Goal: Task Accomplishment & Management: Complete application form

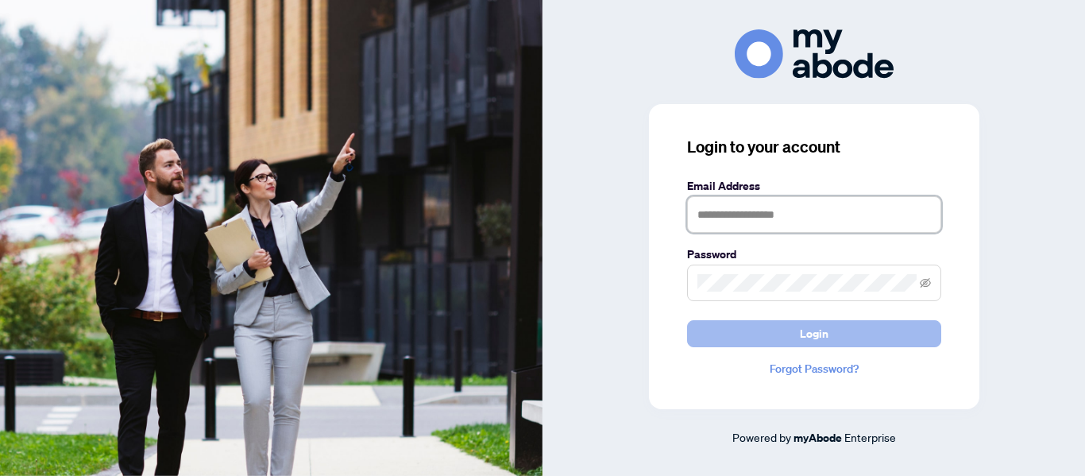
type input "**********"
click at [839, 337] on button "Login" at bounding box center [814, 333] width 254 height 27
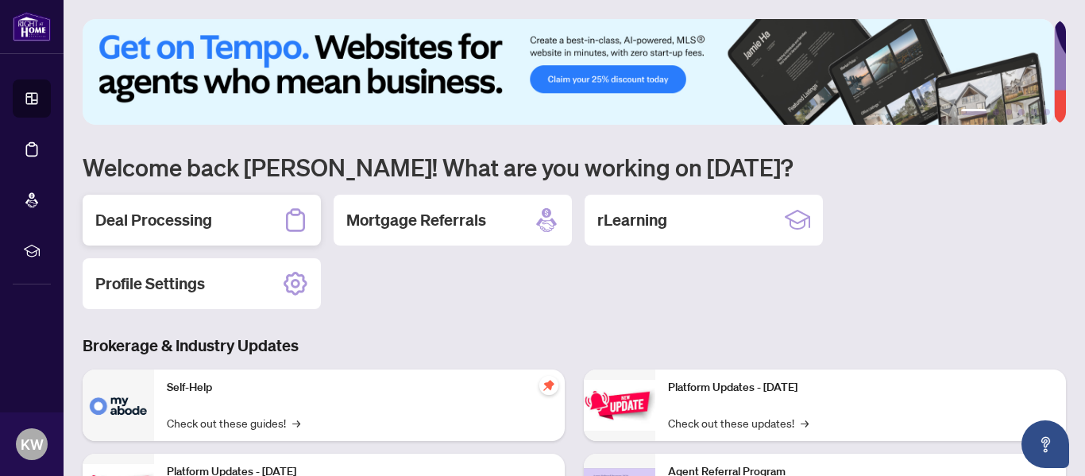
click at [165, 212] on h2 "Deal Processing" at bounding box center [153, 220] width 117 height 22
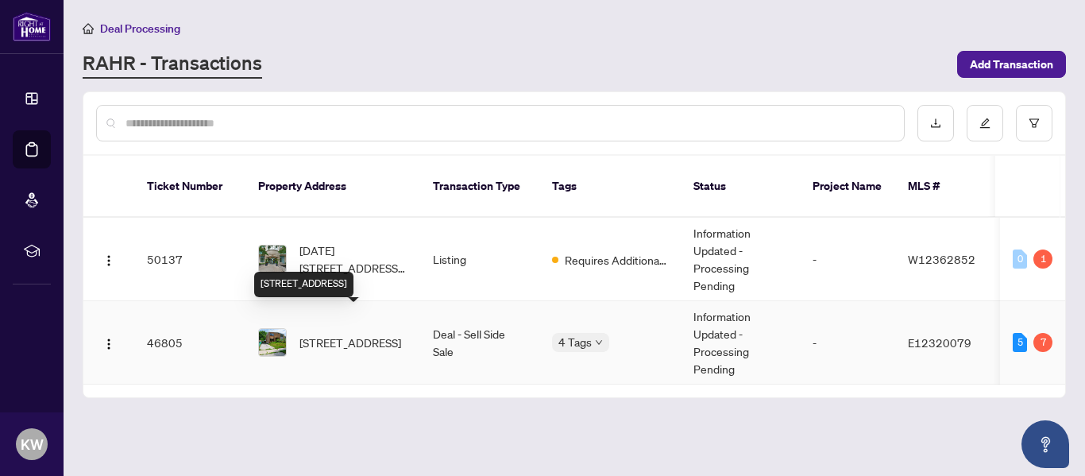
click at [358, 334] on span "[STREET_ADDRESS]" at bounding box center [351, 342] width 102 height 17
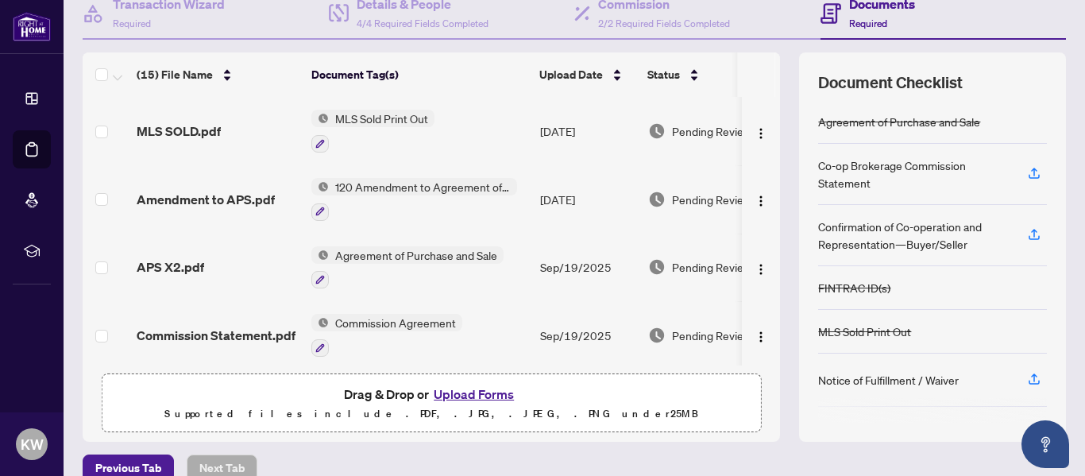
scroll to position [176, 0]
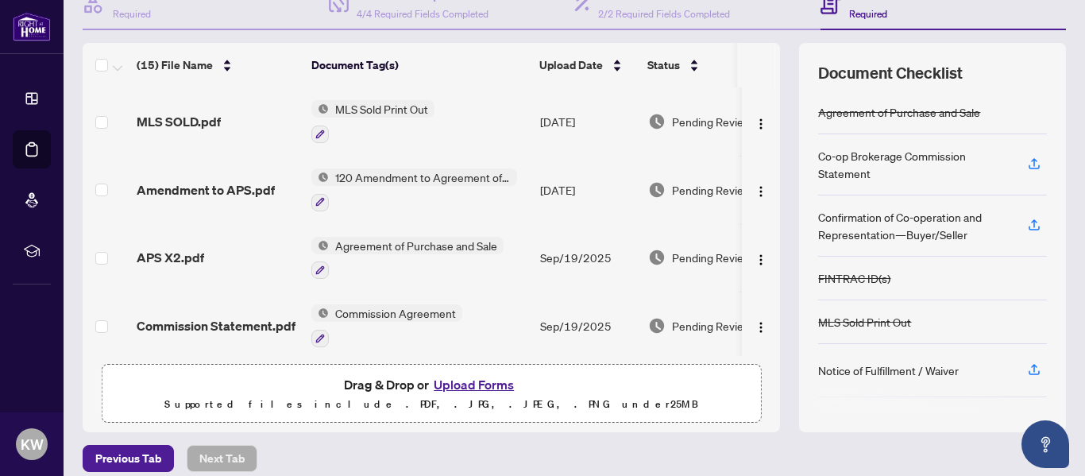
click at [474, 385] on button "Upload Forms" at bounding box center [474, 384] width 90 height 21
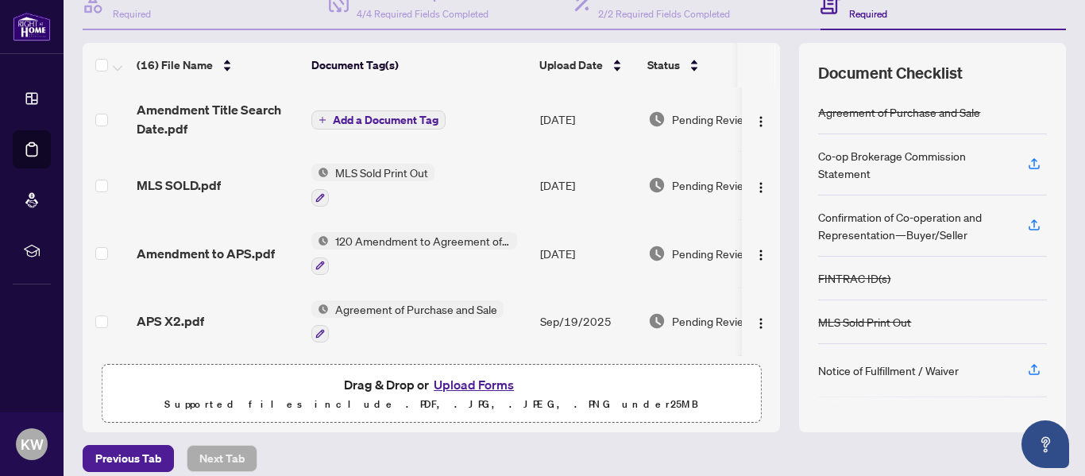
click at [322, 117] on icon "plus" at bounding box center [323, 120] width 8 height 8
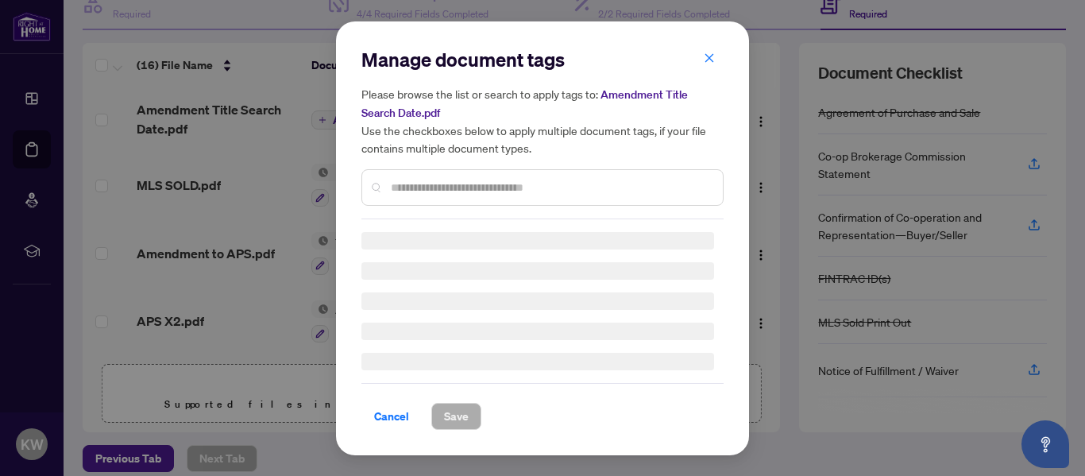
click at [471, 182] on div at bounding box center [543, 187] width 362 height 37
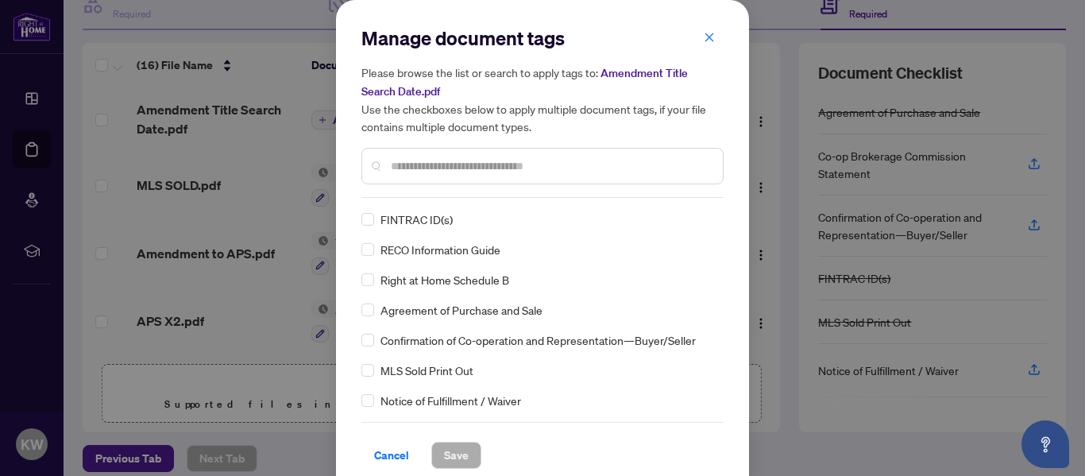
click at [430, 159] on input "text" at bounding box center [550, 165] width 319 height 17
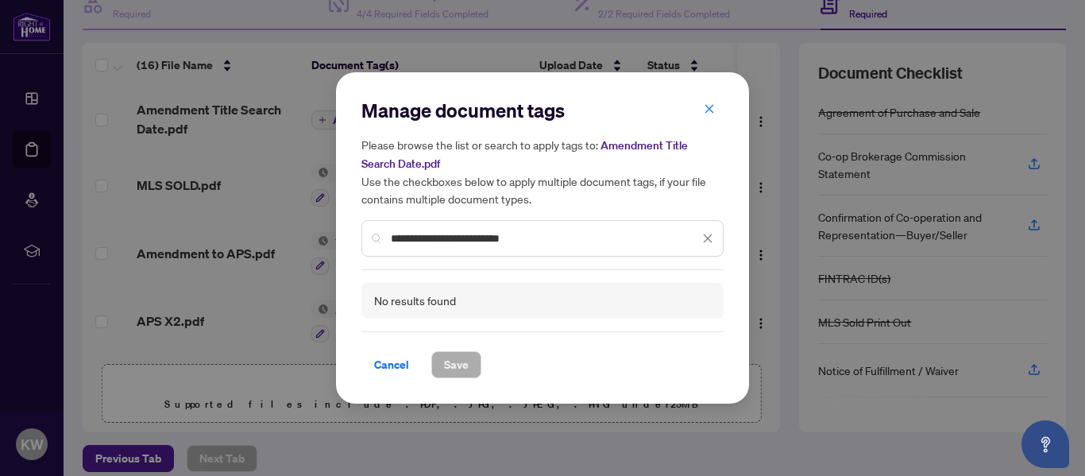
click at [559, 237] on input "**********" at bounding box center [545, 238] width 308 height 17
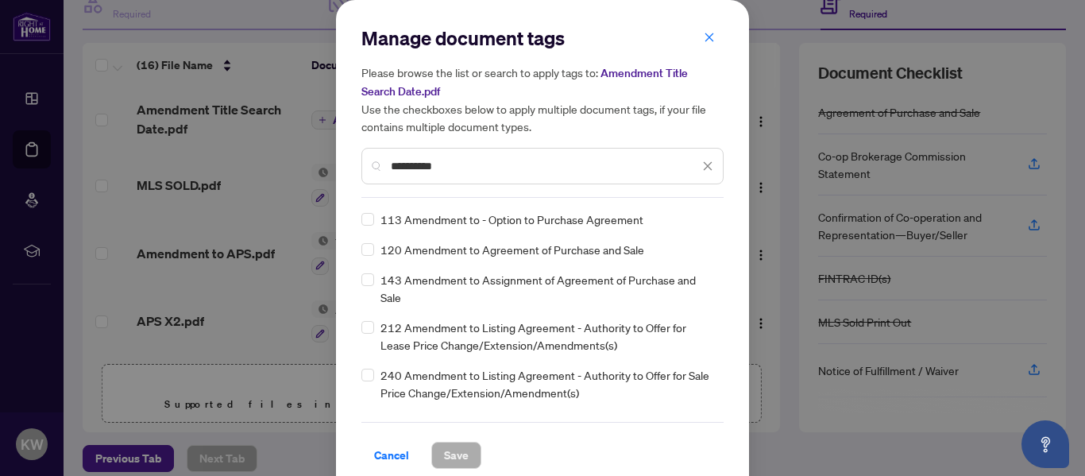
type input "*********"
click at [444, 450] on span "Save" at bounding box center [456, 455] width 25 height 25
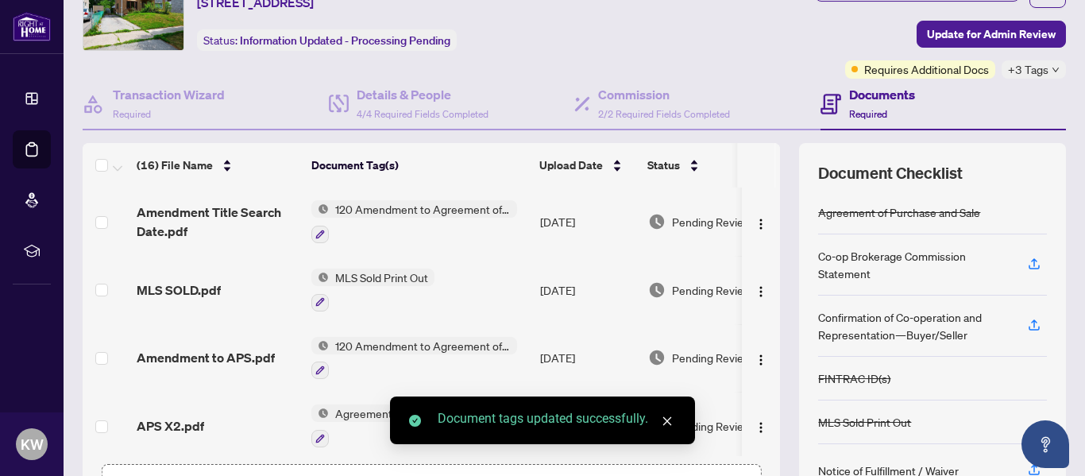
scroll to position [0, 0]
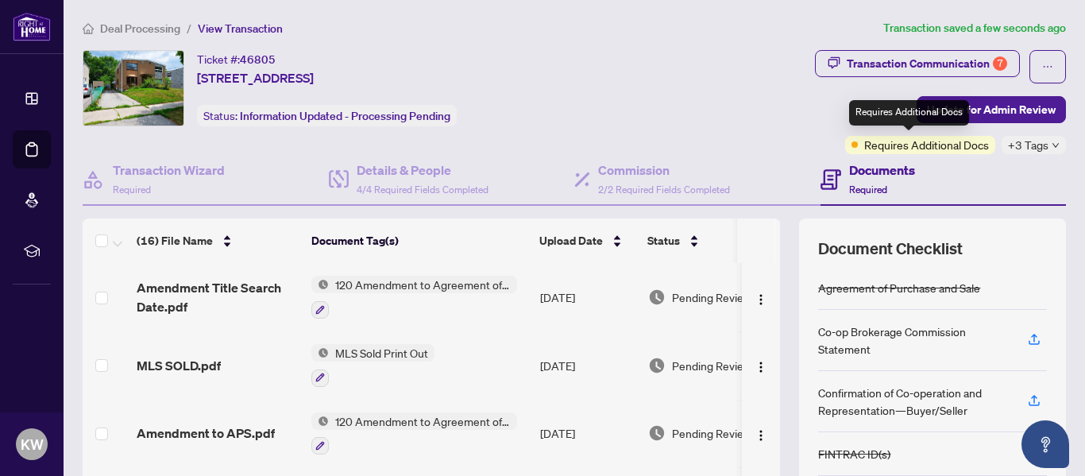
click at [966, 107] on div "Requires Additional Docs" at bounding box center [909, 112] width 120 height 25
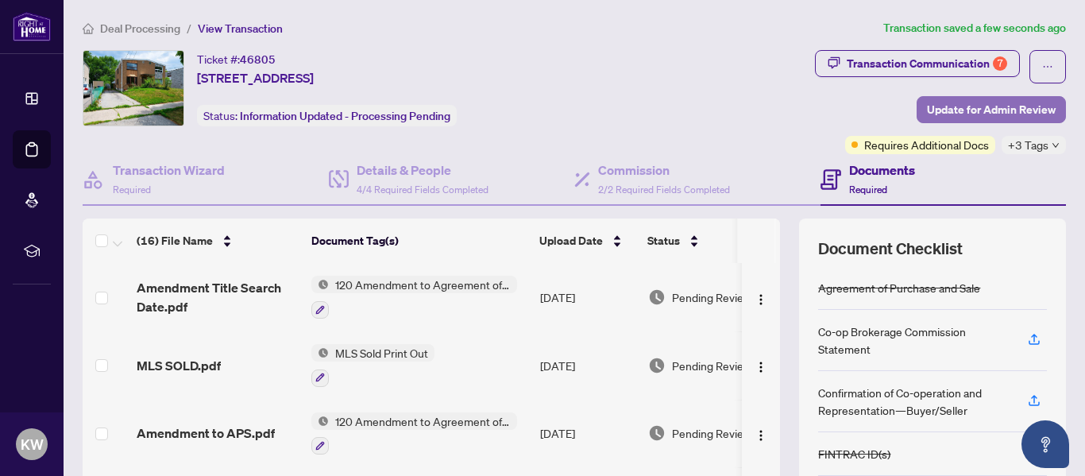
click at [996, 110] on span "Update for Admin Review" at bounding box center [991, 109] width 129 height 25
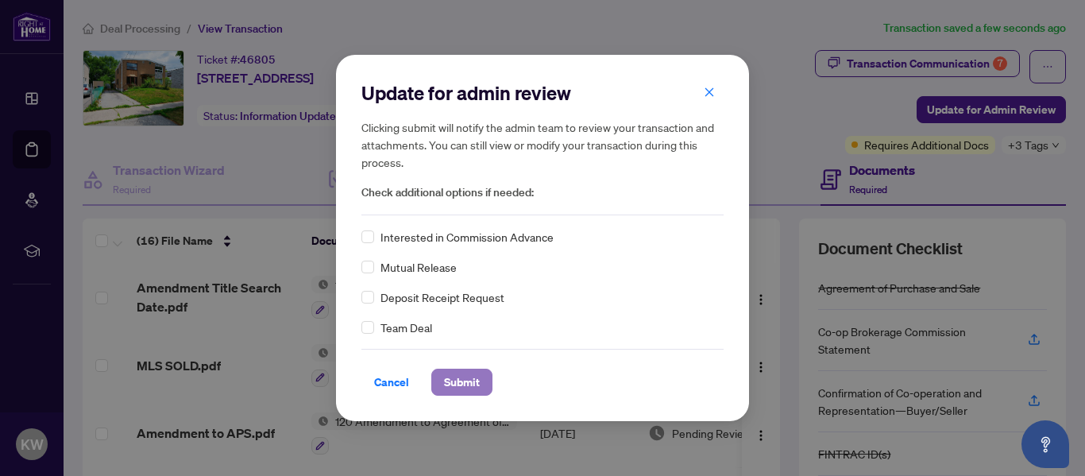
click at [453, 381] on span "Submit" at bounding box center [462, 381] width 36 height 25
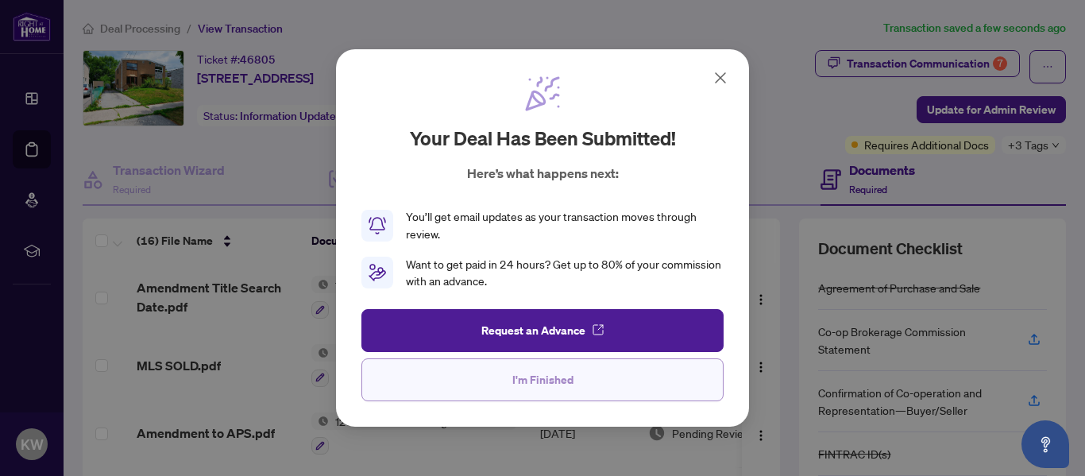
click at [540, 377] on span "I'm Finished" at bounding box center [542, 379] width 61 height 25
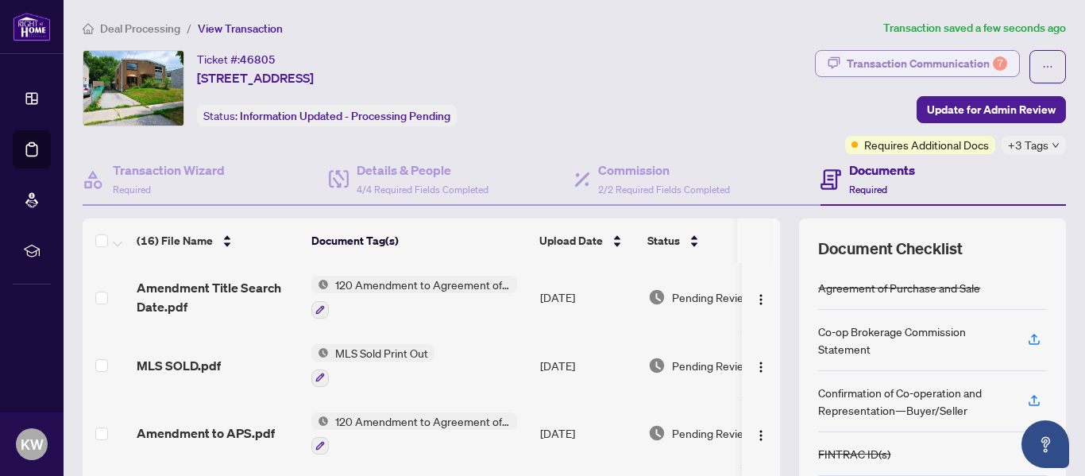
click at [891, 51] on div "Transaction Communication 7" at bounding box center [927, 63] width 161 height 25
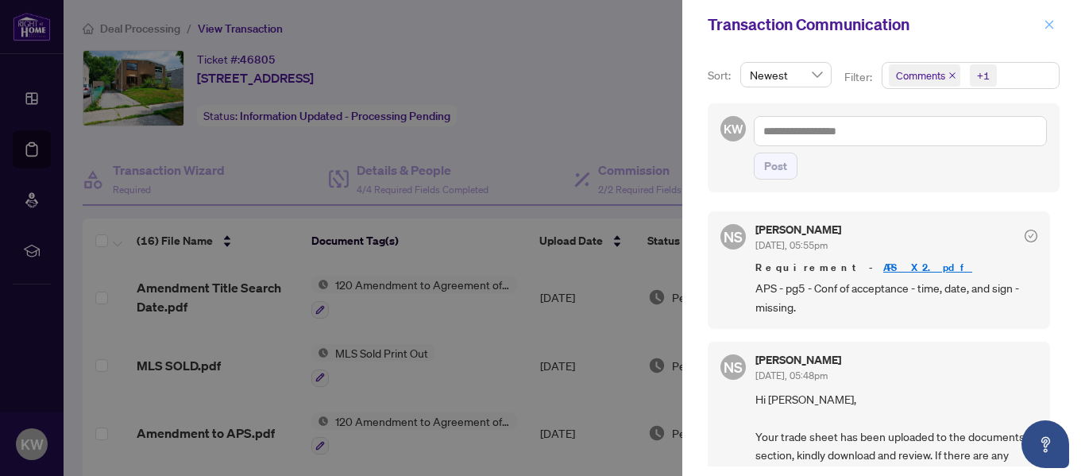
click at [1054, 25] on icon "close" at bounding box center [1049, 24] width 11 height 11
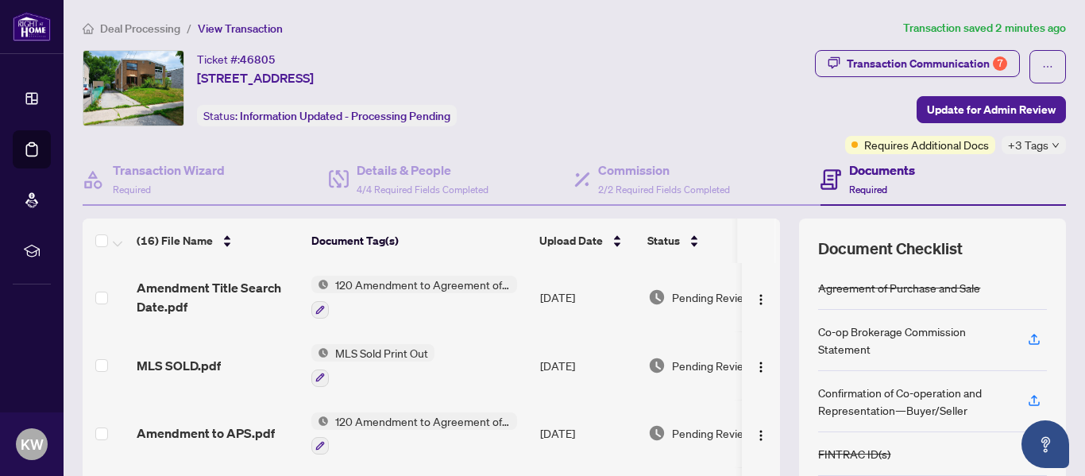
click at [697, 298] on span "Pending Review" at bounding box center [711, 296] width 79 height 17
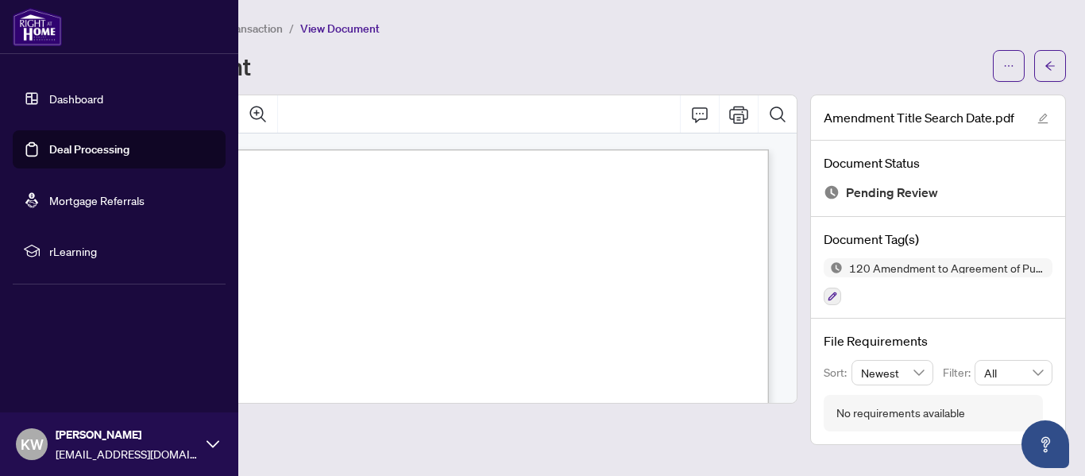
click at [52, 106] on link "Dashboard" at bounding box center [76, 98] width 54 height 14
